Goal: Obtain resource: Obtain resource

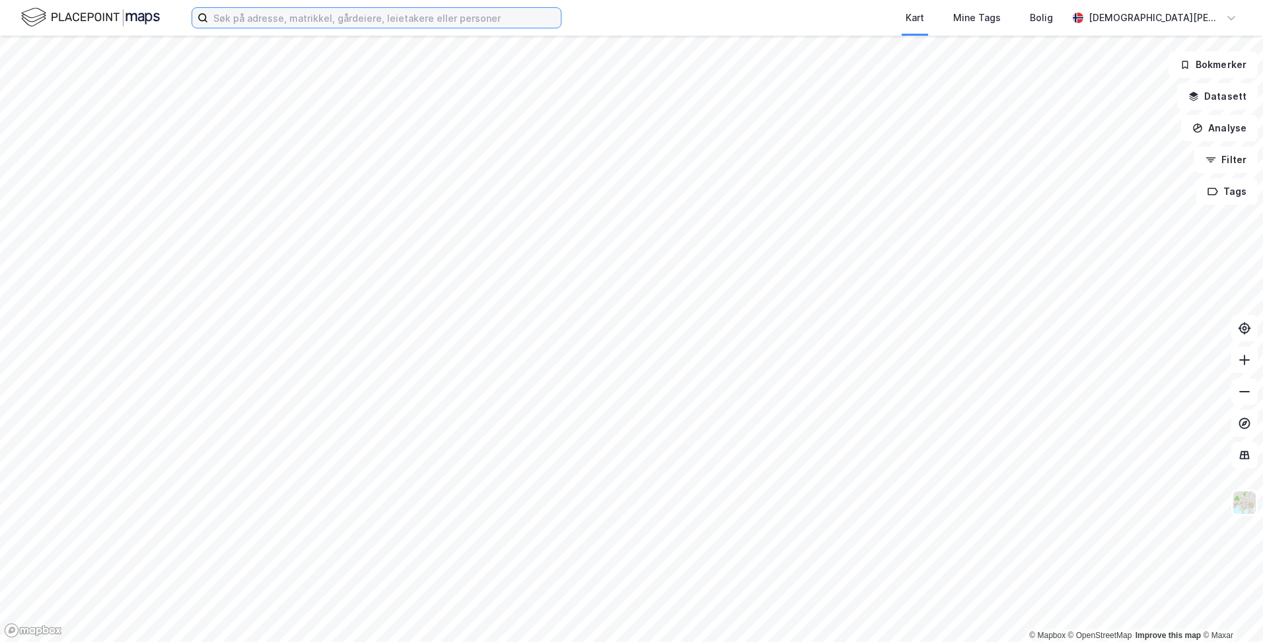
click at [254, 22] on input at bounding box center [384, 18] width 353 height 20
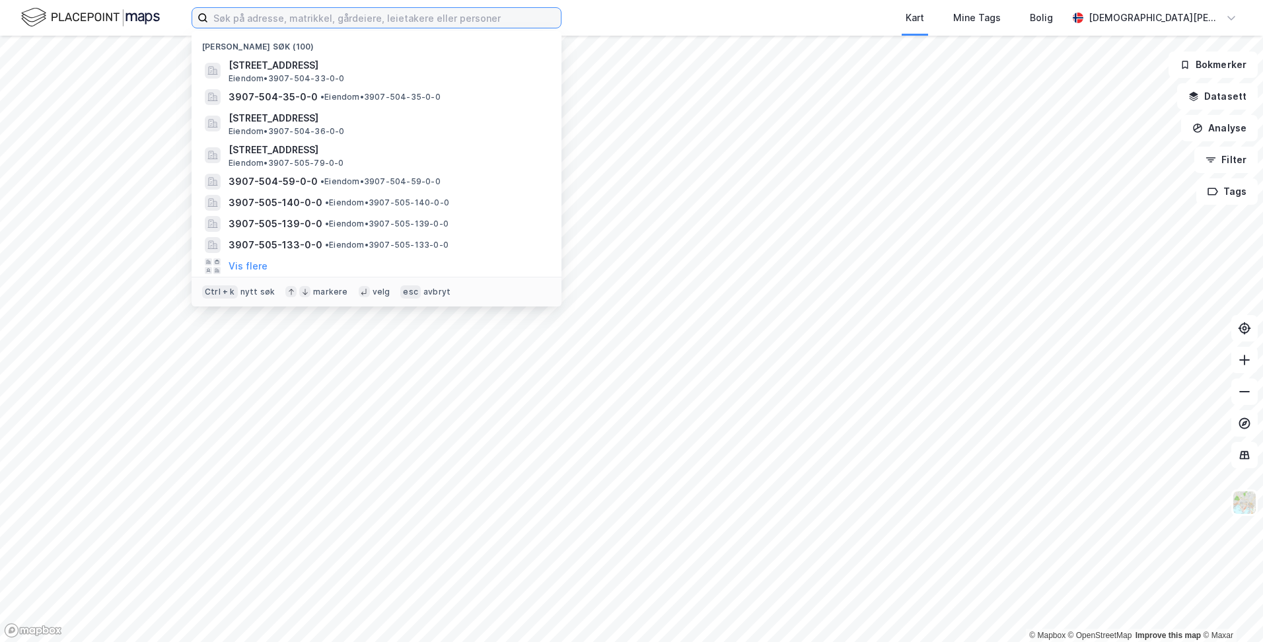
paste input ". 233 bnr. 186"
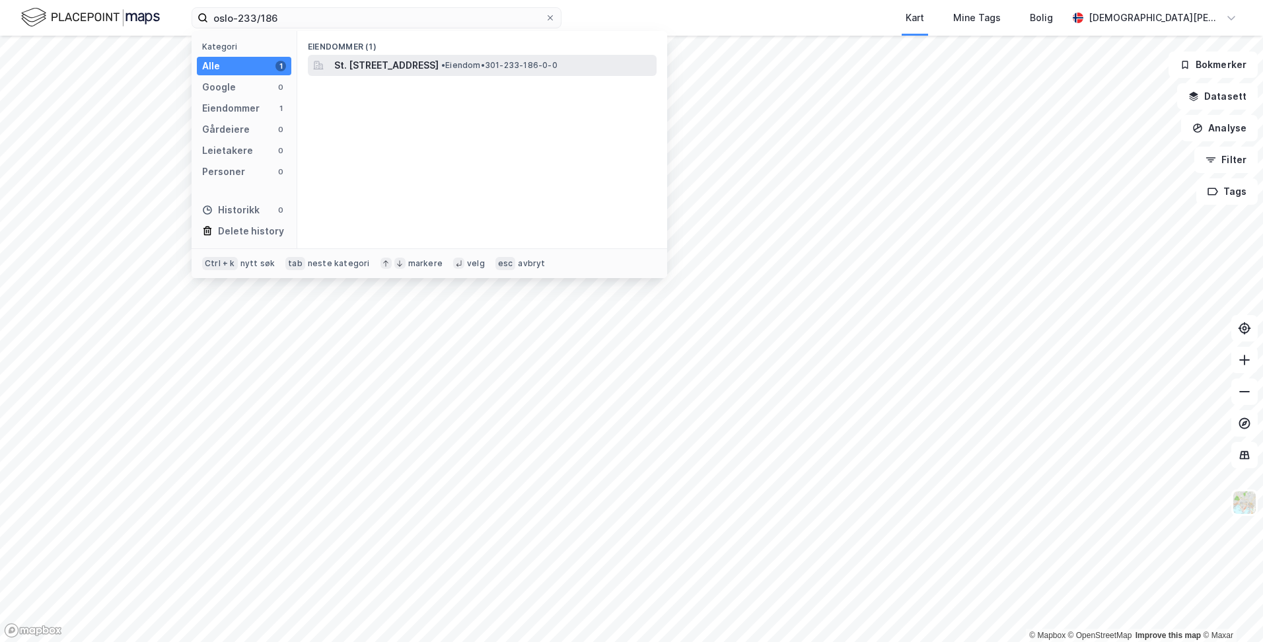
click at [360, 66] on span "St. [STREET_ADDRESS]" at bounding box center [386, 65] width 104 height 16
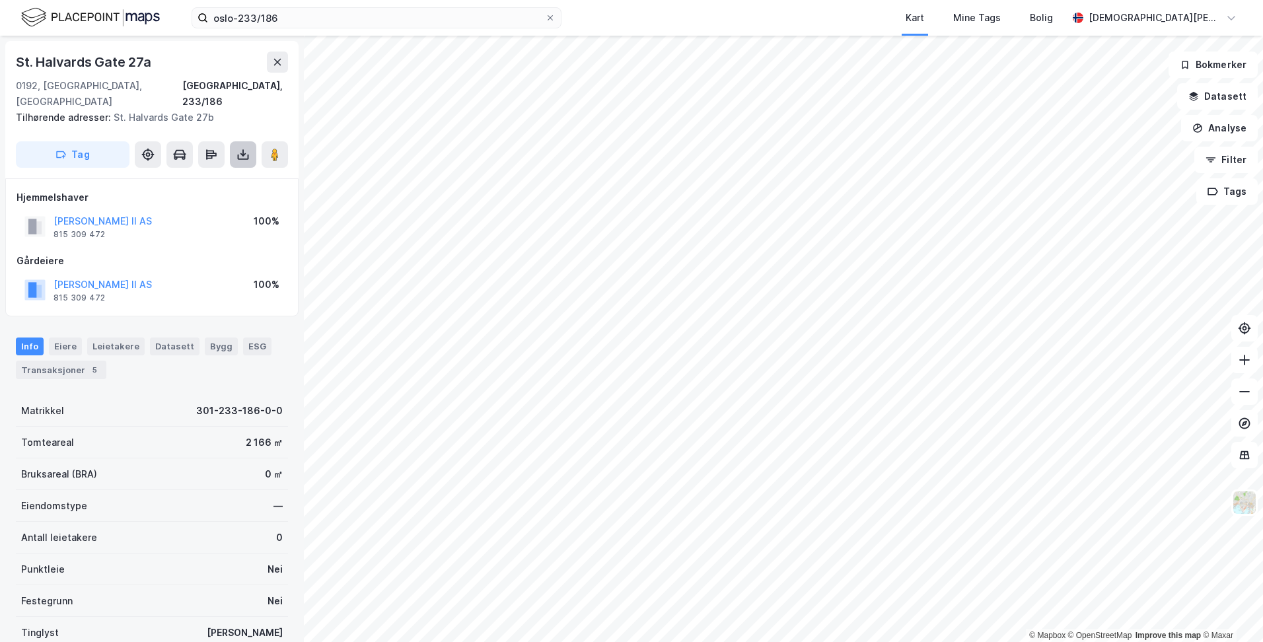
click at [244, 148] on icon at bounding box center [243, 154] width 13 height 13
click at [209, 176] on div "Last ned grunnbok" at bounding box center [177, 181] width 77 height 11
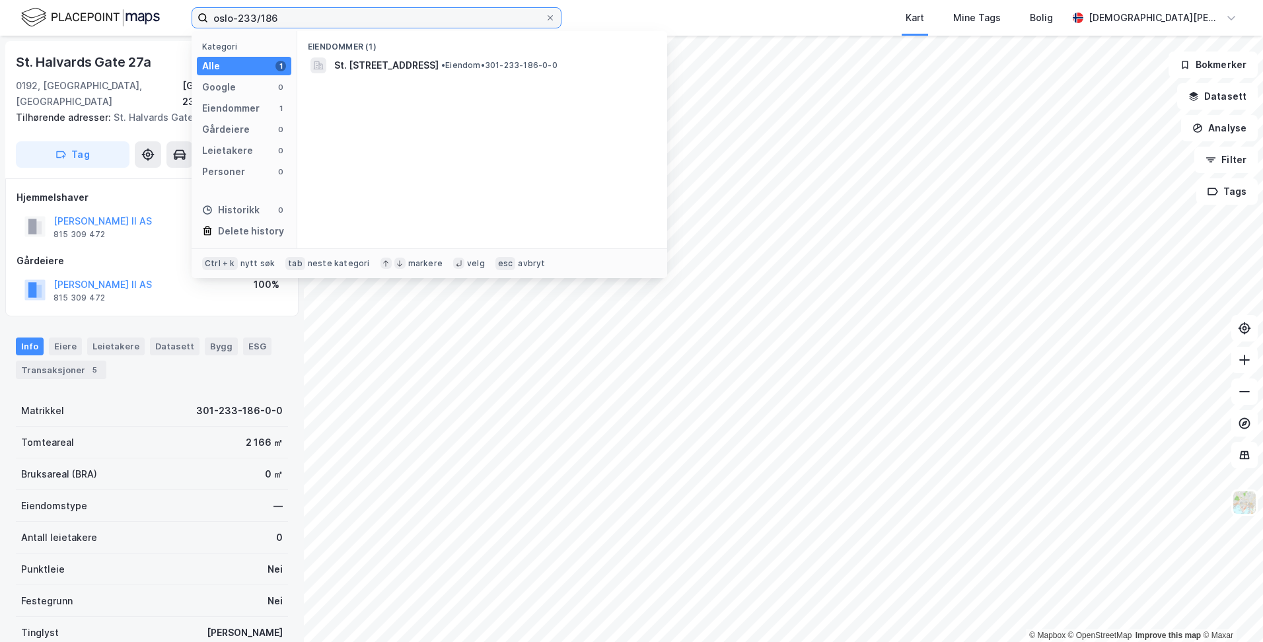
click at [309, 27] on input "oslo-233/186" at bounding box center [376, 18] width 337 height 20
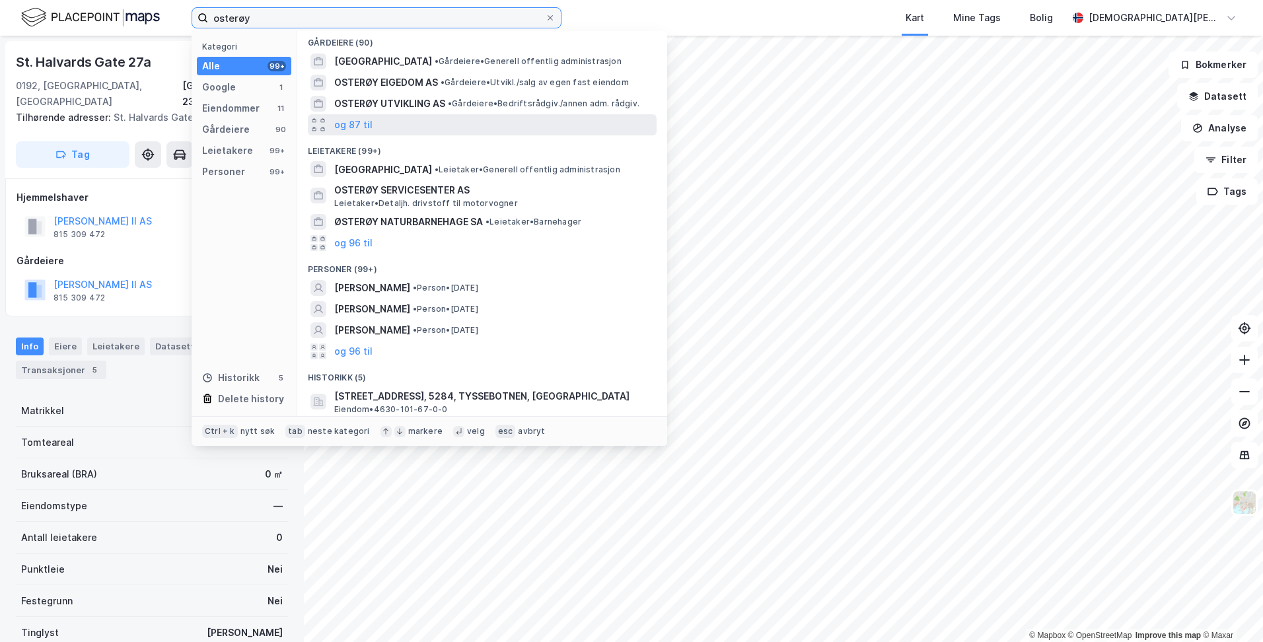
scroll to position [264, 0]
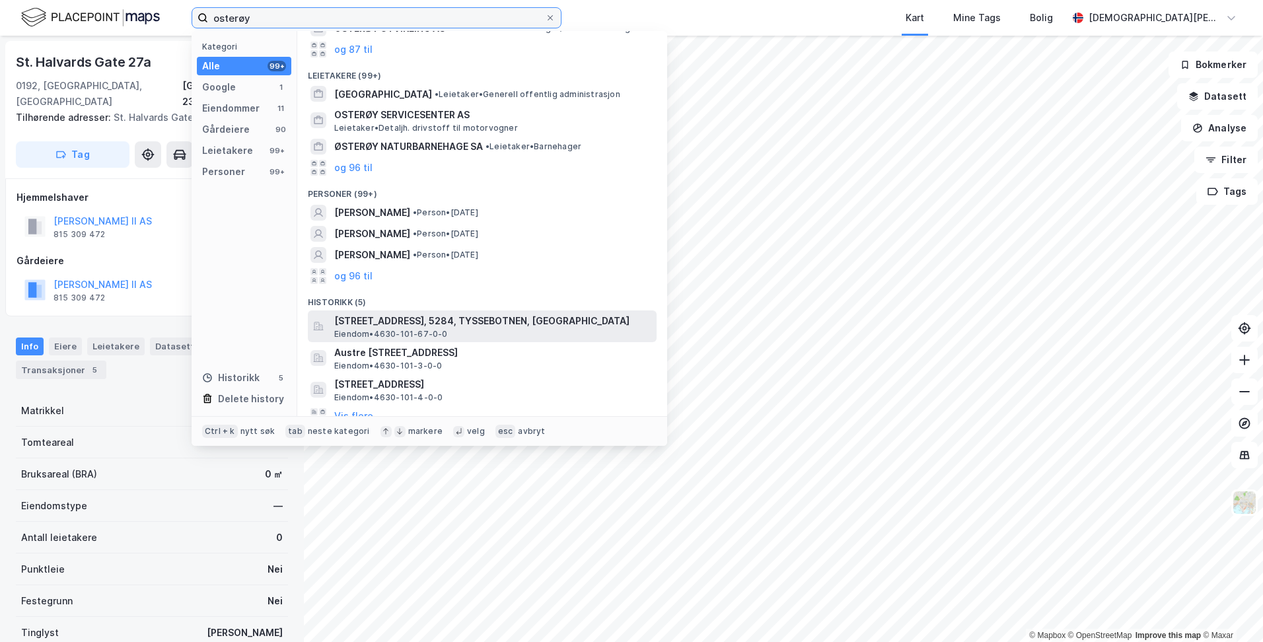
type input "osterøy"
click at [379, 318] on span "[STREET_ADDRESS], 5284, TYSSEBOTNEN, [GEOGRAPHIC_DATA]" at bounding box center [492, 321] width 317 height 16
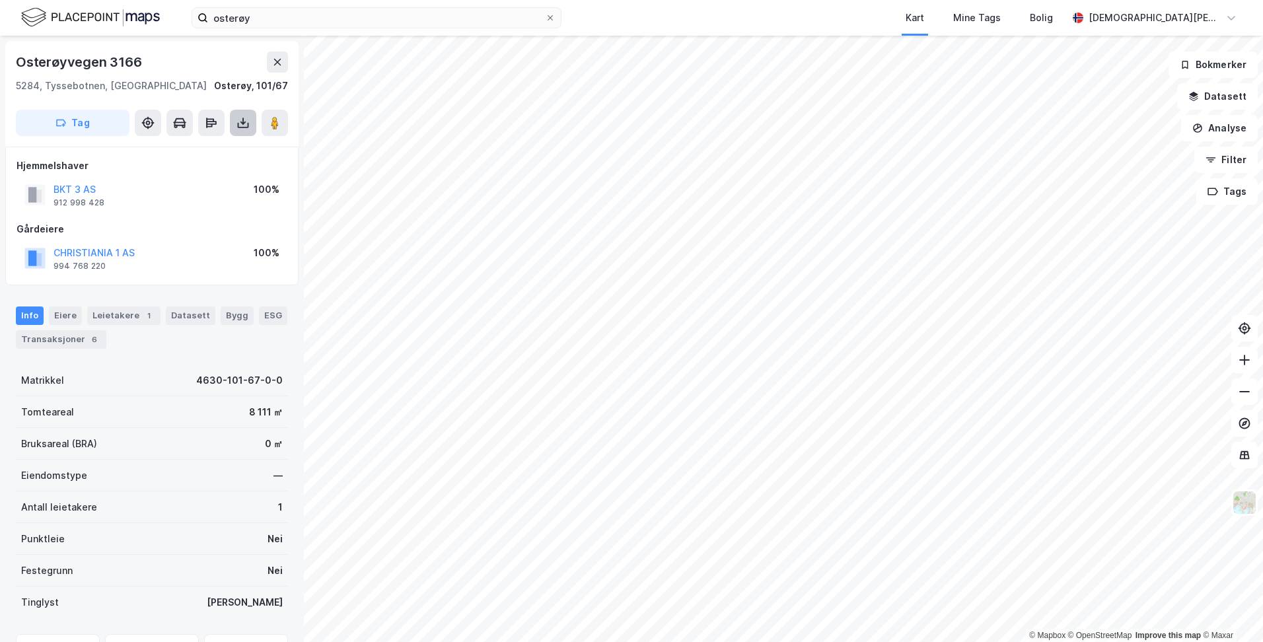
click at [243, 120] on icon at bounding box center [242, 121] width 1 height 7
click at [221, 146] on div "Last ned grunnbok" at bounding box center [186, 149] width 141 height 21
click at [245, 123] on icon at bounding box center [243, 123] width 5 height 3
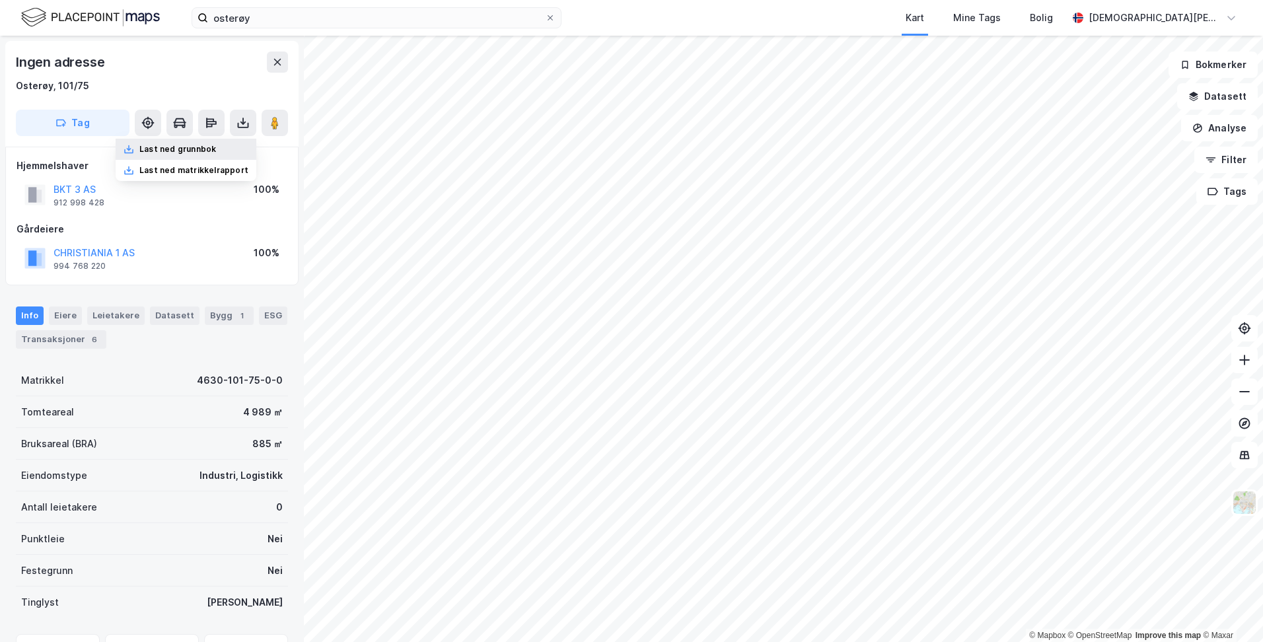
click at [216, 149] on div "Last ned grunnbok" at bounding box center [177, 149] width 77 height 11
